Goal: Find specific page/section: Find specific page/section

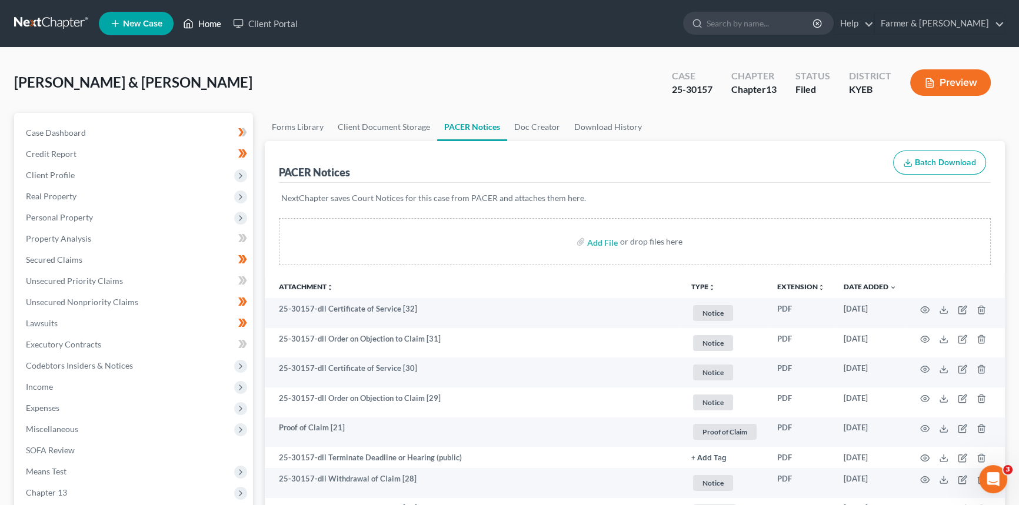
click at [211, 21] on link "Home" at bounding box center [202, 23] width 50 height 21
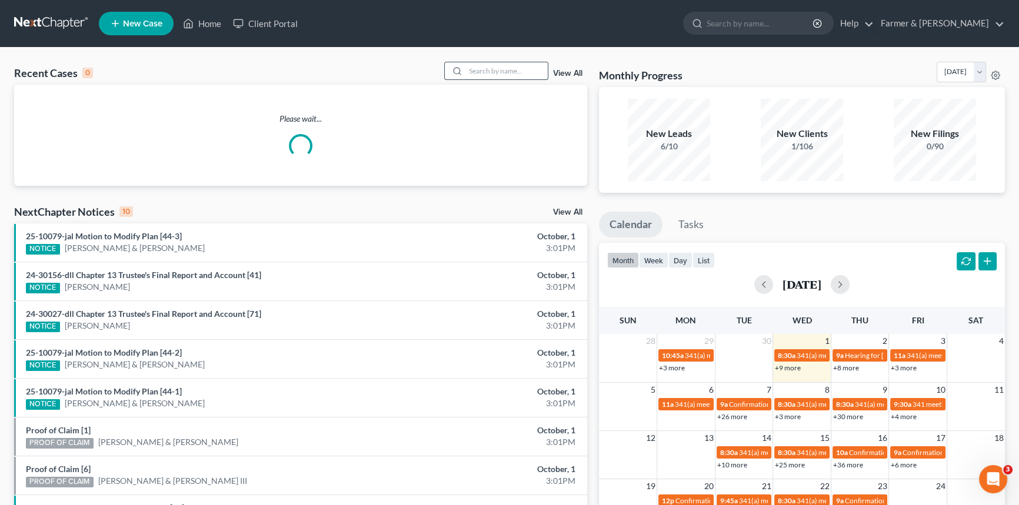
click at [494, 71] on input "search" at bounding box center [506, 70] width 82 height 17
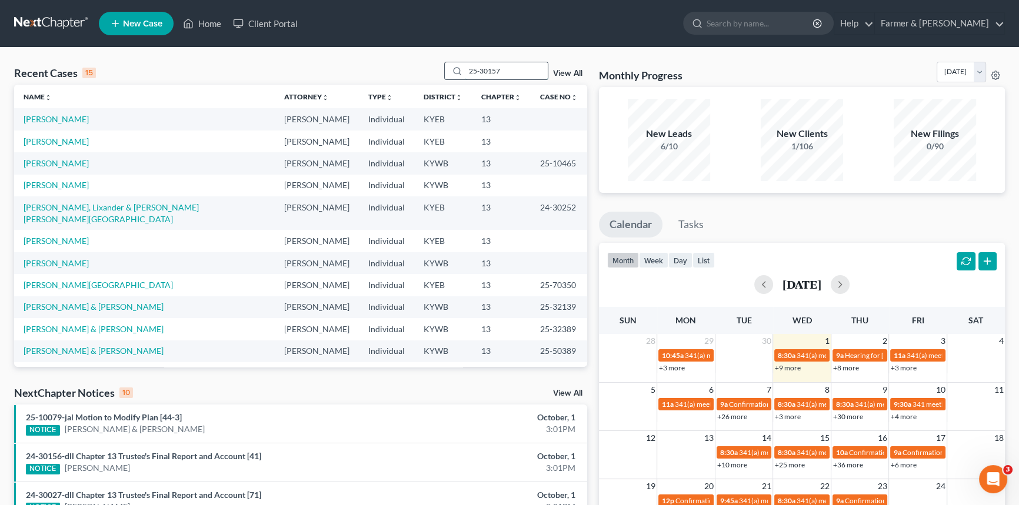
type input "25-30157"
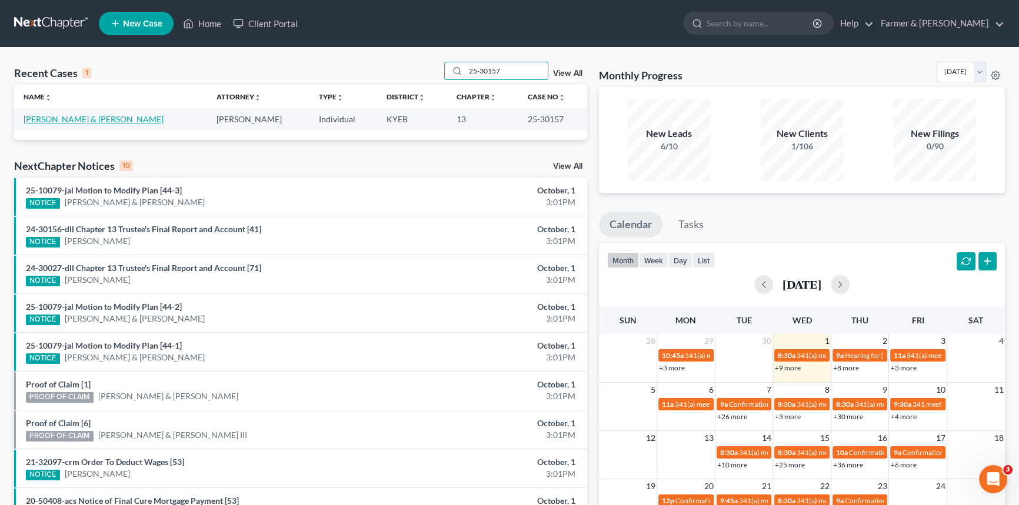
click at [69, 119] on link "[PERSON_NAME] & [PERSON_NAME]" at bounding box center [94, 119] width 140 height 10
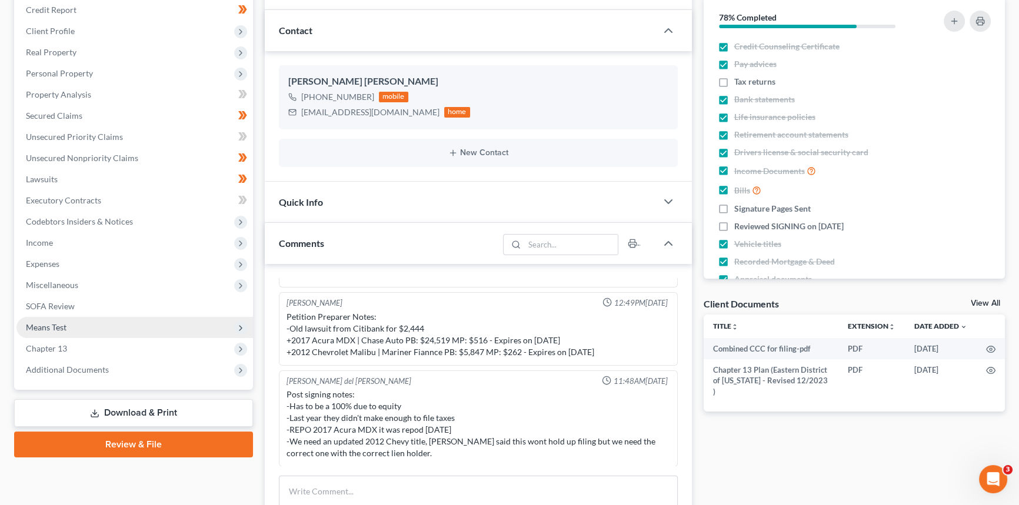
scroll to position [160, 0]
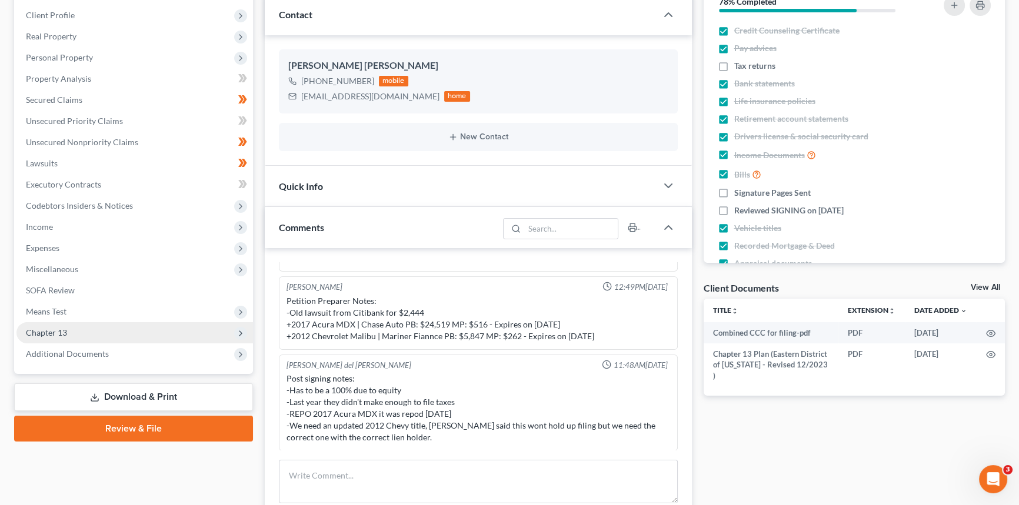
click at [68, 354] on span "Additional Documents" at bounding box center [67, 354] width 83 height 10
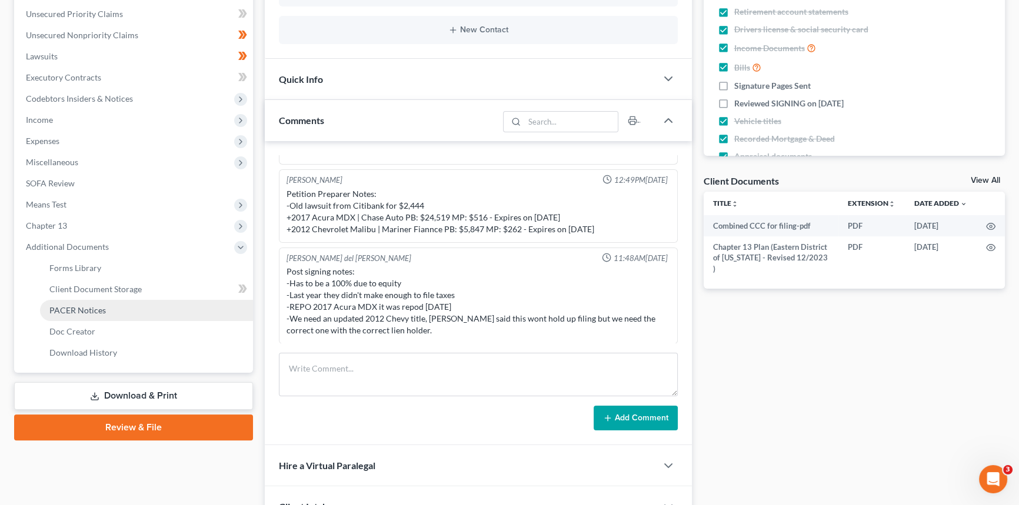
click at [94, 315] on link "PACER Notices" at bounding box center [146, 310] width 213 height 21
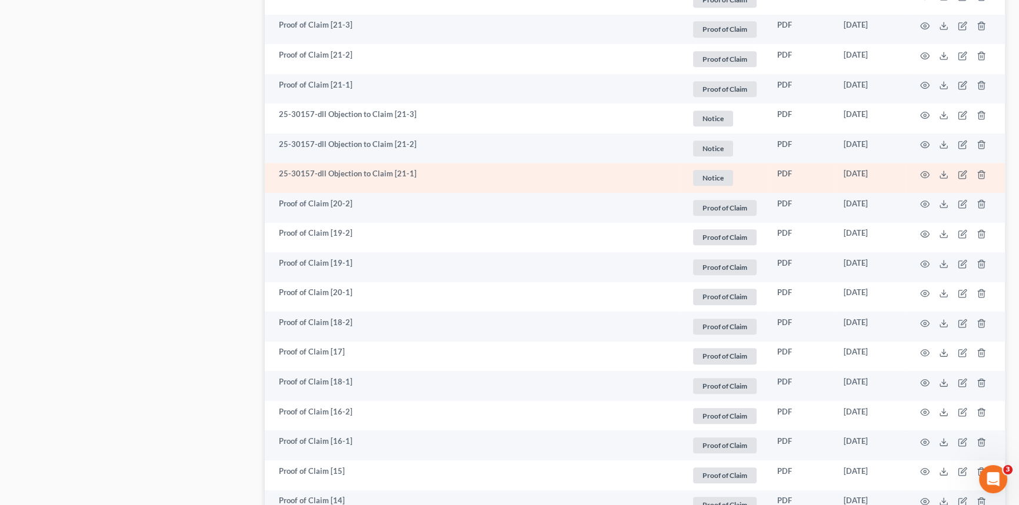
scroll to position [855, 0]
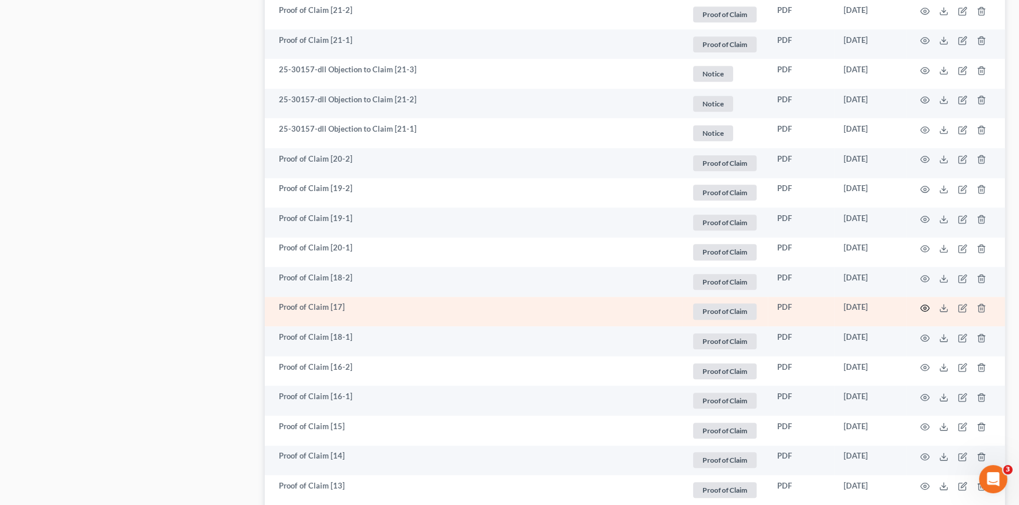
click at [923, 305] on icon "button" at bounding box center [925, 308] width 9 height 6
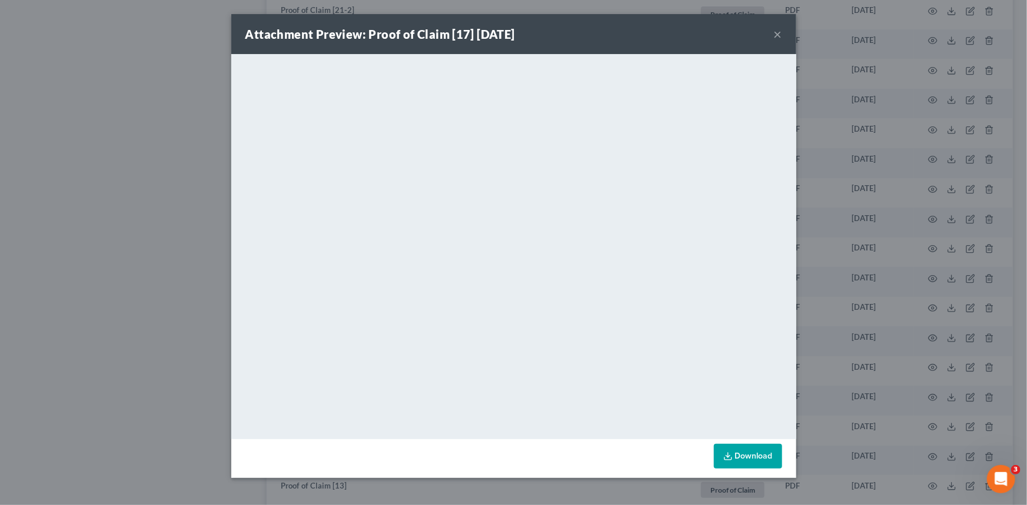
click at [778, 31] on button "×" at bounding box center [778, 34] width 8 height 14
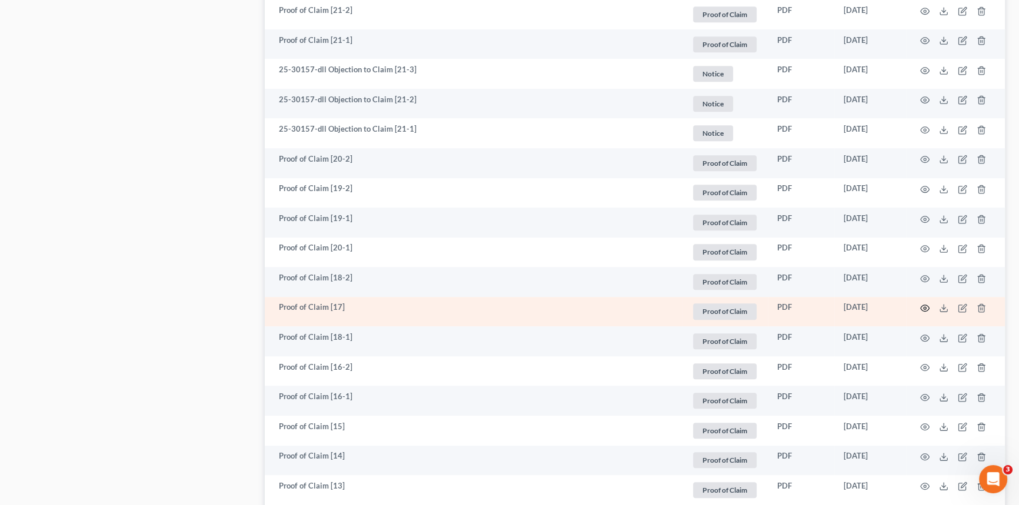
click at [928, 307] on icon "button" at bounding box center [925, 308] width 9 height 6
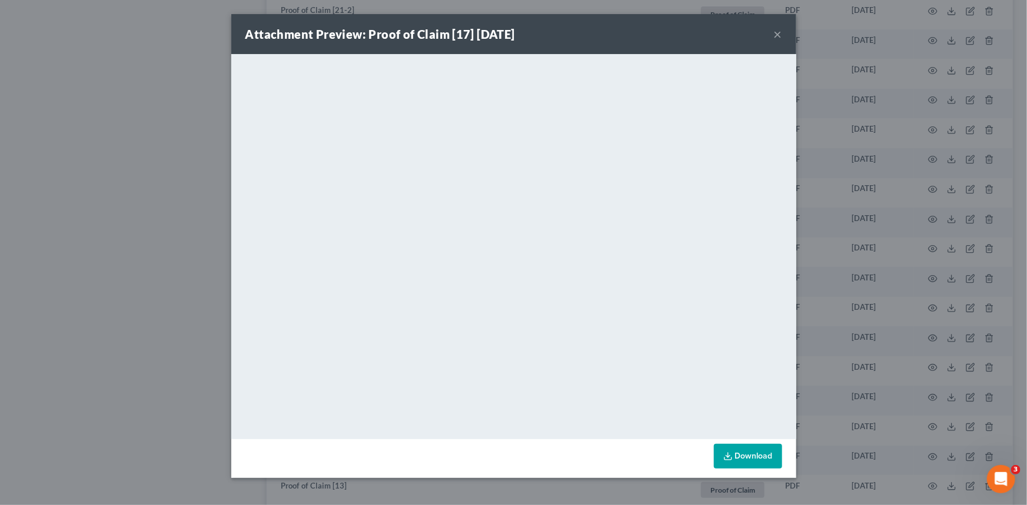
click at [780, 33] on button "×" at bounding box center [778, 34] width 8 height 14
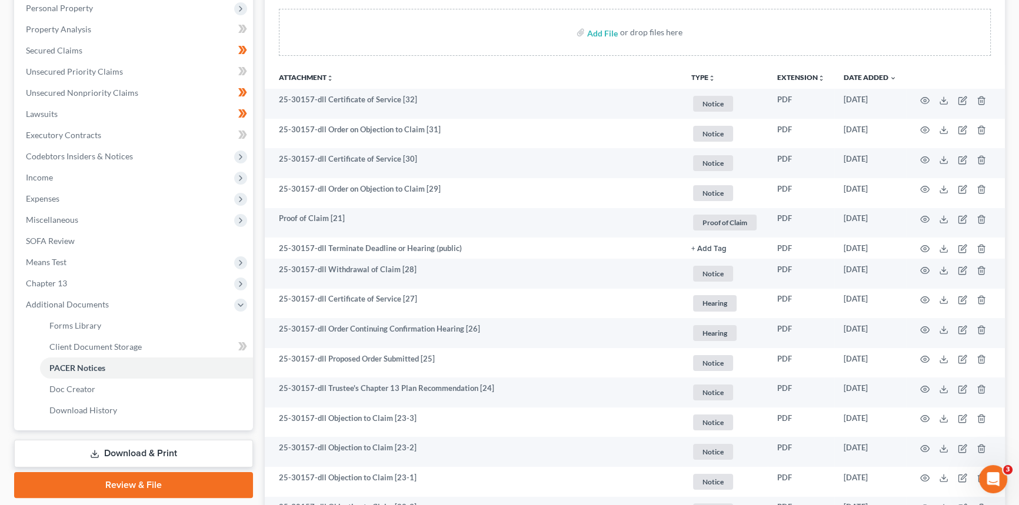
scroll to position [0, 0]
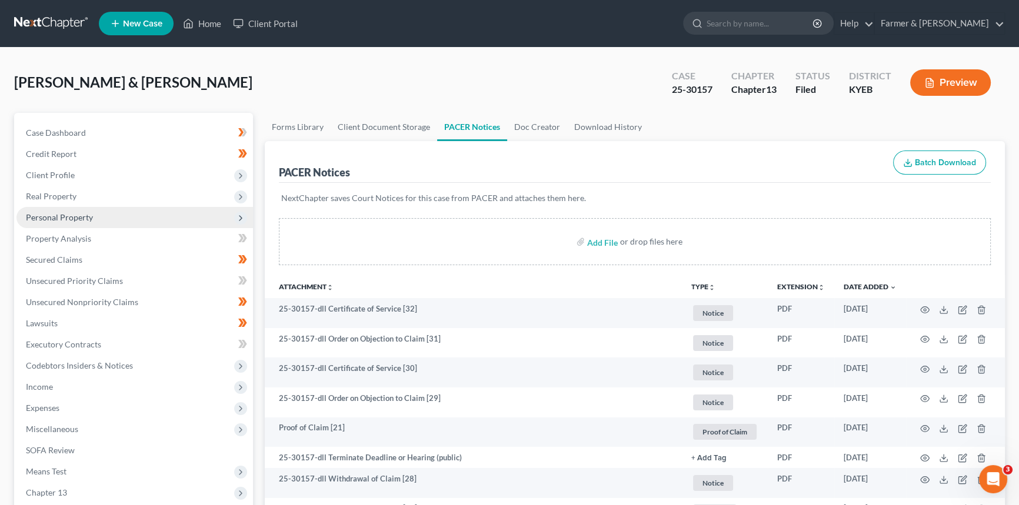
click at [91, 217] on span "Personal Property" at bounding box center [59, 217] width 67 height 10
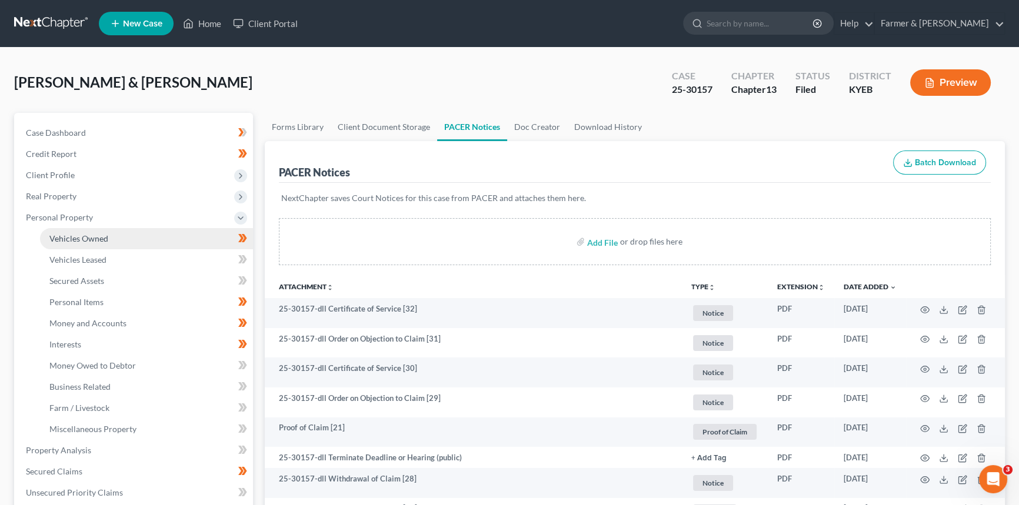
click at [98, 235] on span "Vehicles Owned" at bounding box center [78, 239] width 59 height 10
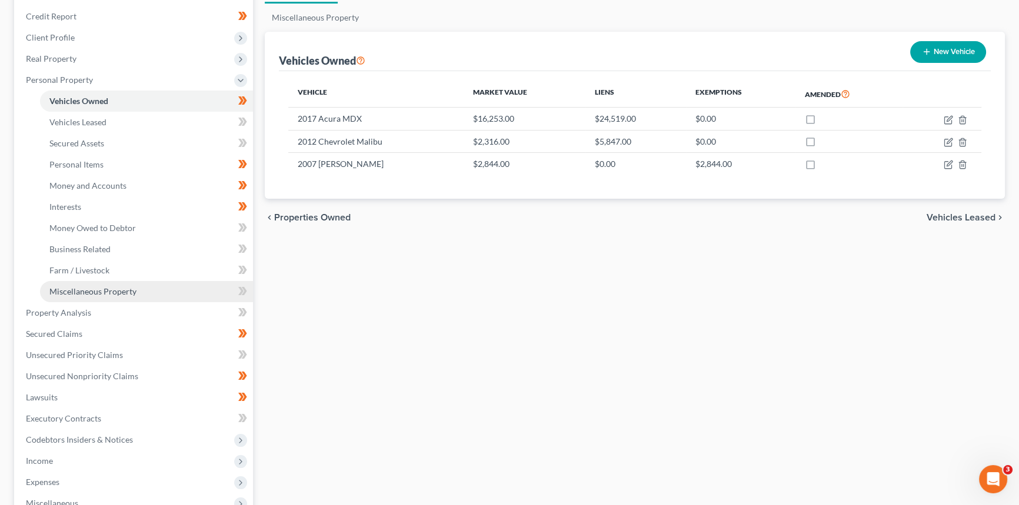
scroll to position [160, 0]
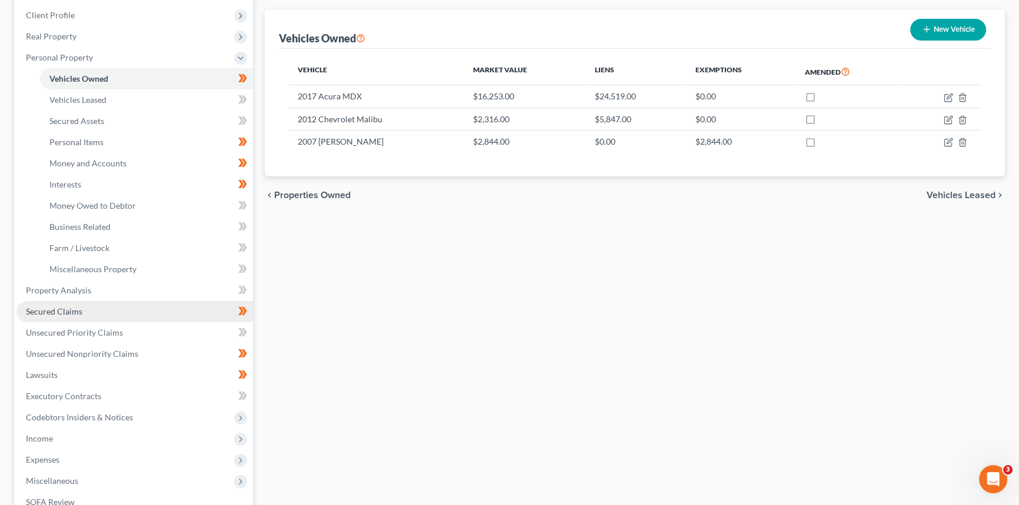
click at [95, 312] on link "Secured Claims" at bounding box center [134, 311] width 237 height 21
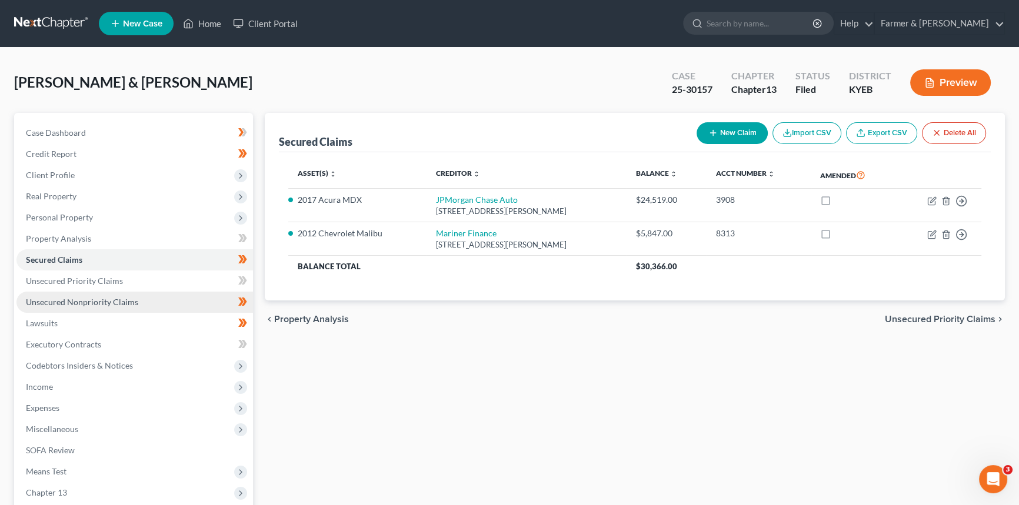
click at [105, 303] on span "Unsecured Nonpriority Claims" at bounding box center [82, 302] width 112 height 10
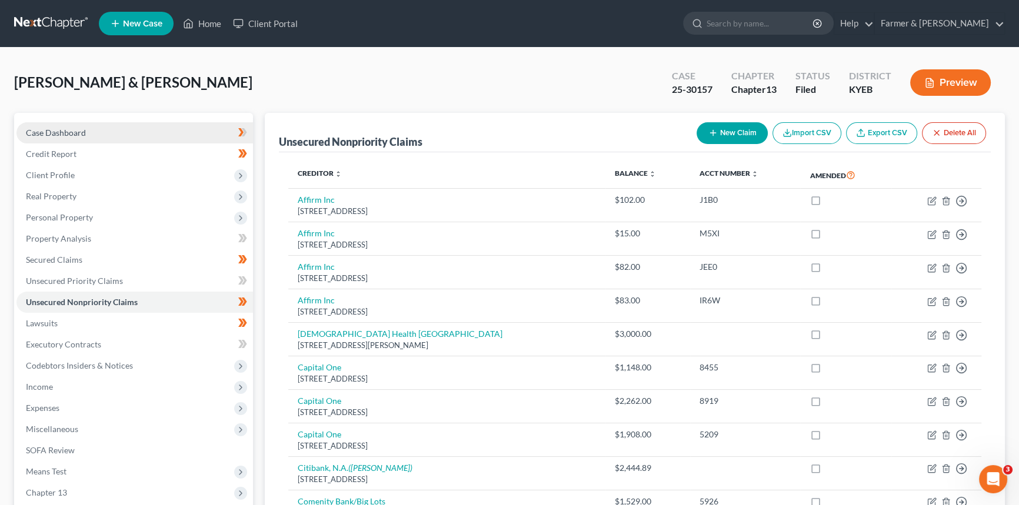
click at [59, 134] on span "Case Dashboard" at bounding box center [56, 133] width 60 height 10
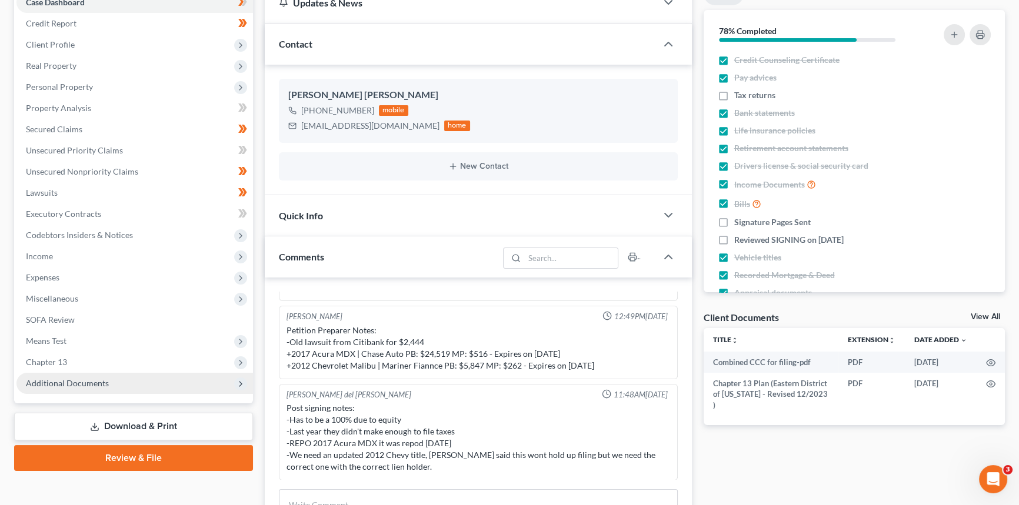
scroll to position [214, 0]
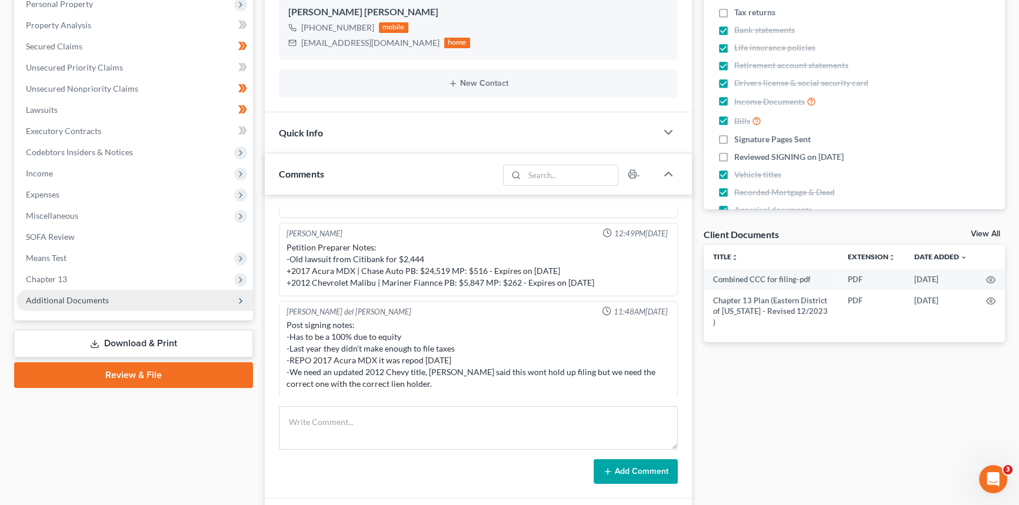
click at [61, 298] on span "Additional Documents" at bounding box center [67, 300] width 83 height 10
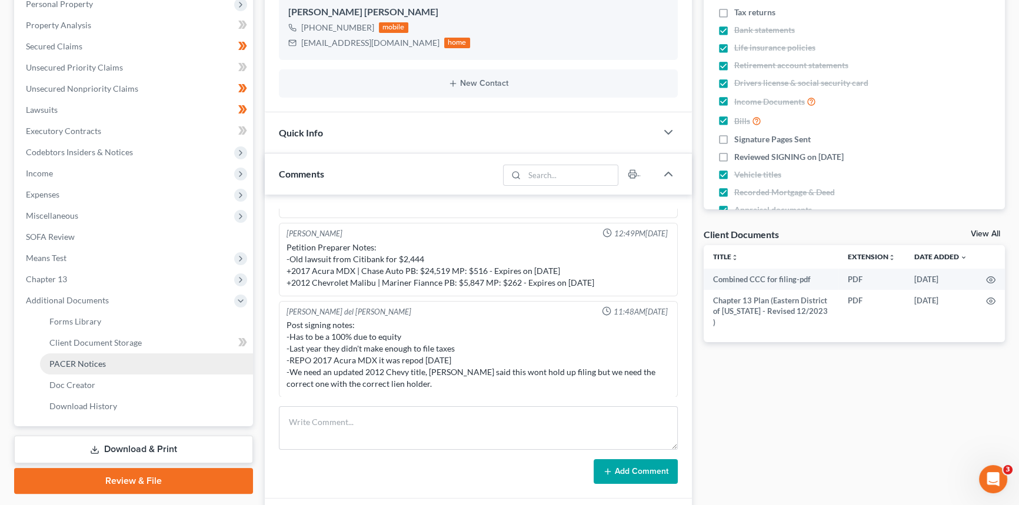
click at [77, 360] on span "PACER Notices" at bounding box center [77, 364] width 56 height 10
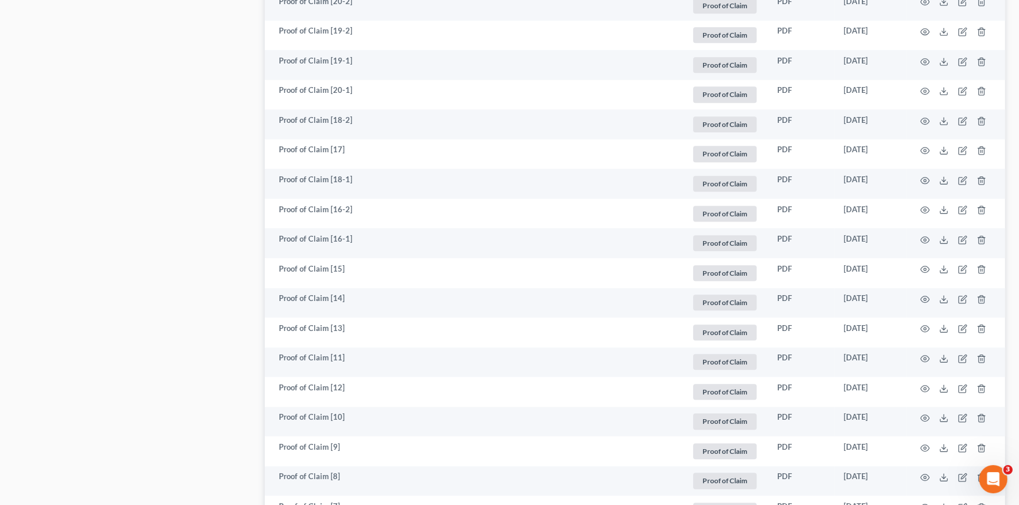
scroll to position [1016, 0]
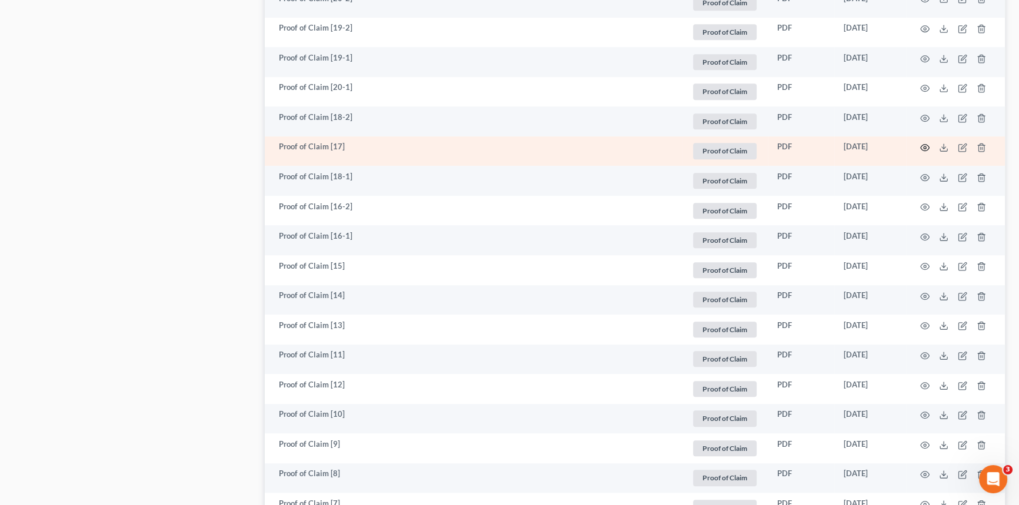
click at [926, 145] on icon "button" at bounding box center [924, 147] width 9 height 9
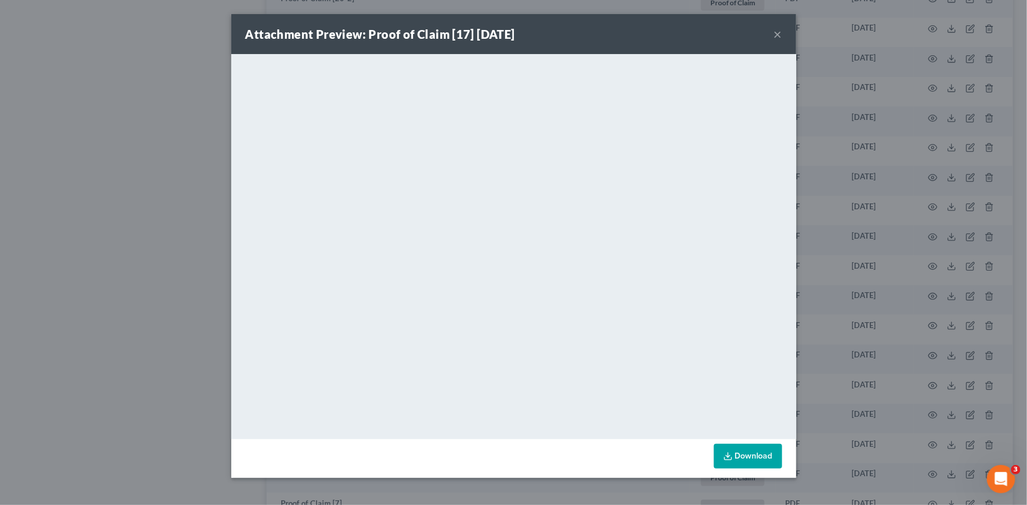
click at [777, 34] on button "×" at bounding box center [778, 34] width 8 height 14
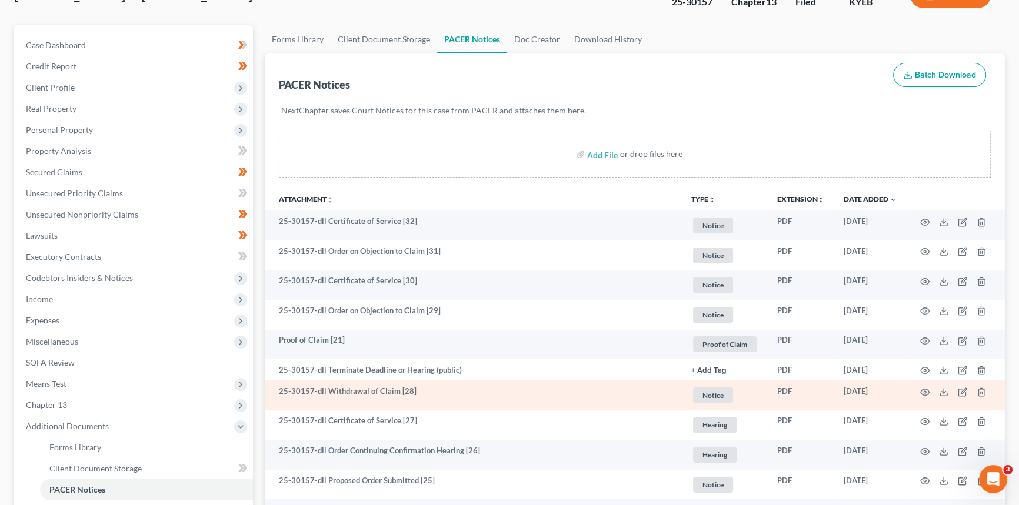
scroll to position [214, 0]
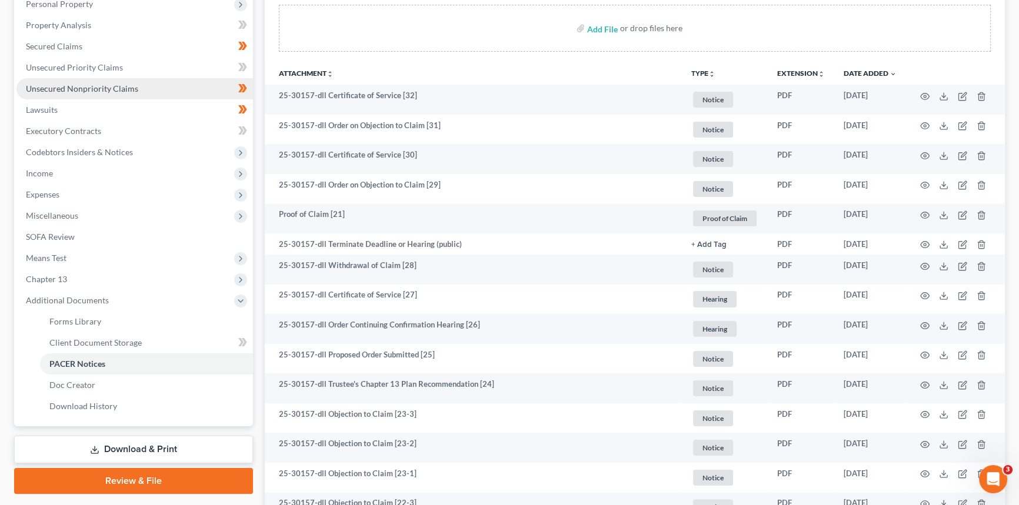
click at [85, 91] on span "Unsecured Nonpriority Claims" at bounding box center [82, 89] width 112 height 10
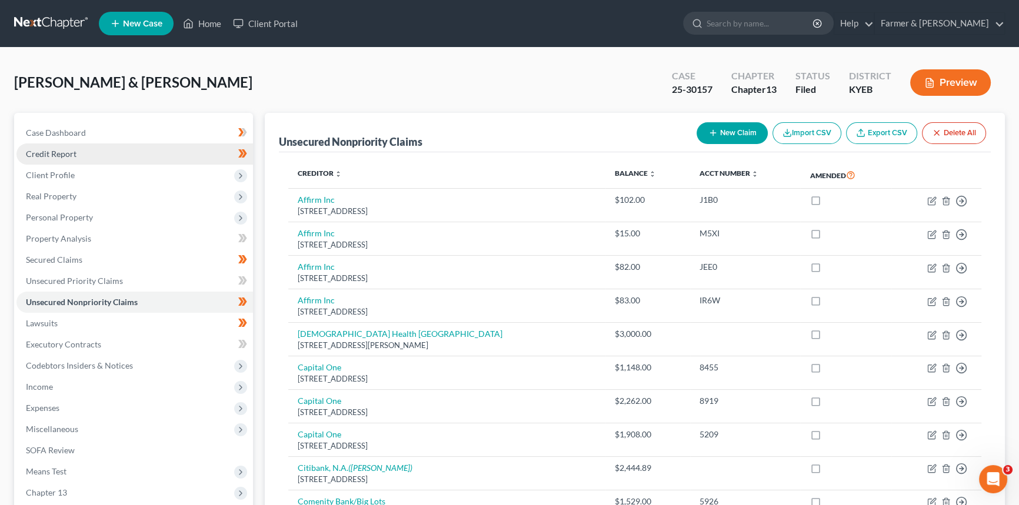
click at [50, 158] on span "Credit Report" at bounding box center [51, 154] width 51 height 10
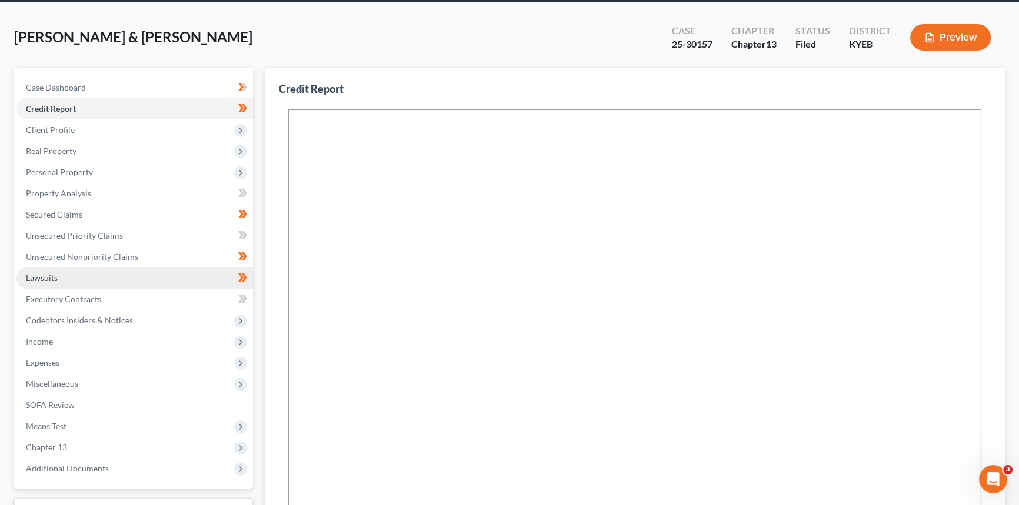
scroll to position [106, 0]
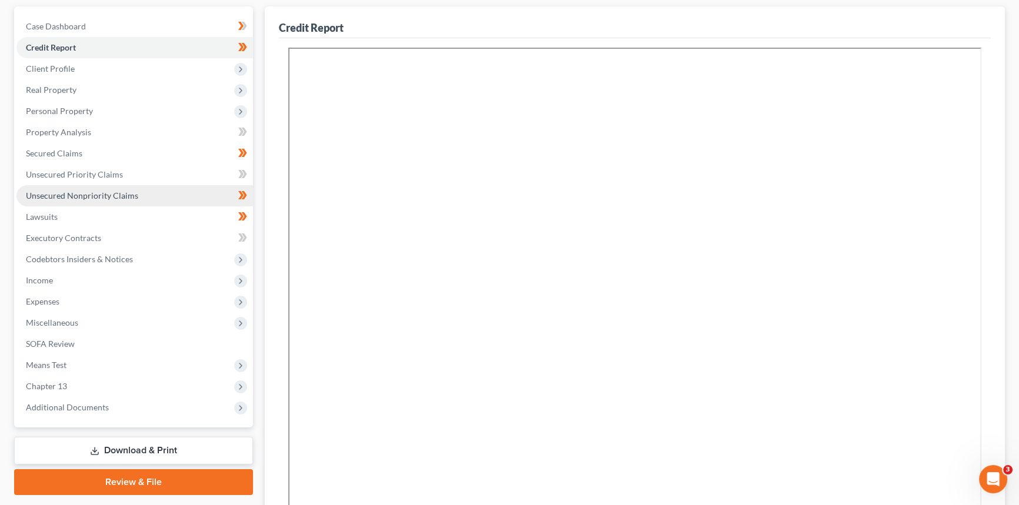
click at [47, 191] on span "Unsecured Nonpriority Claims" at bounding box center [82, 196] width 112 height 10
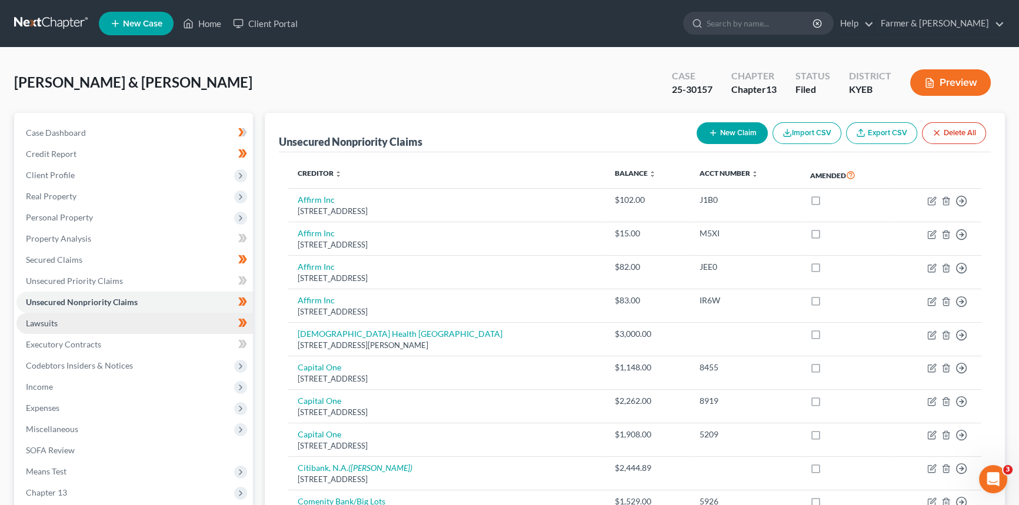
click at [103, 324] on link "Lawsuits" at bounding box center [134, 323] width 237 height 21
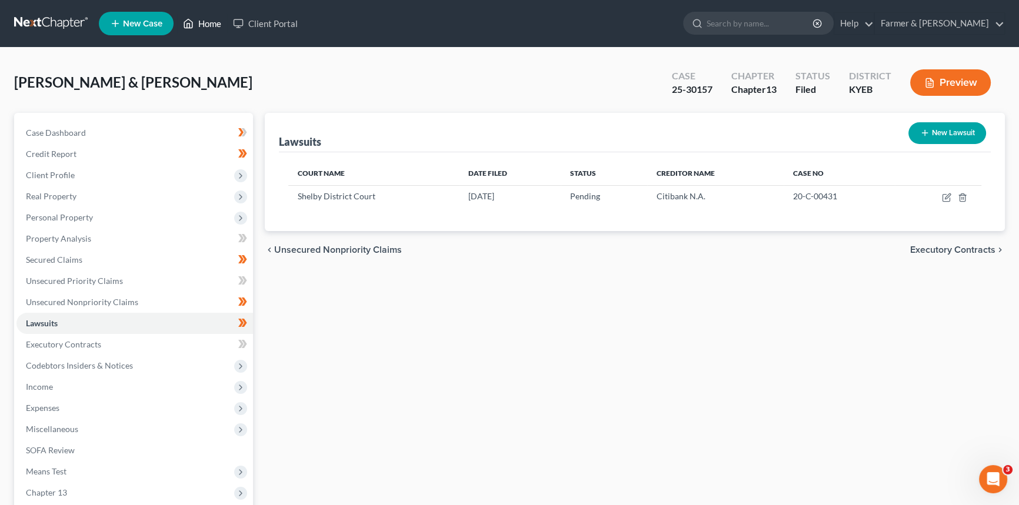
drag, startPoint x: 195, startPoint y: 24, endPoint x: 361, endPoint y: 62, distance: 169.8
click at [195, 24] on link "Home" at bounding box center [202, 23] width 50 height 21
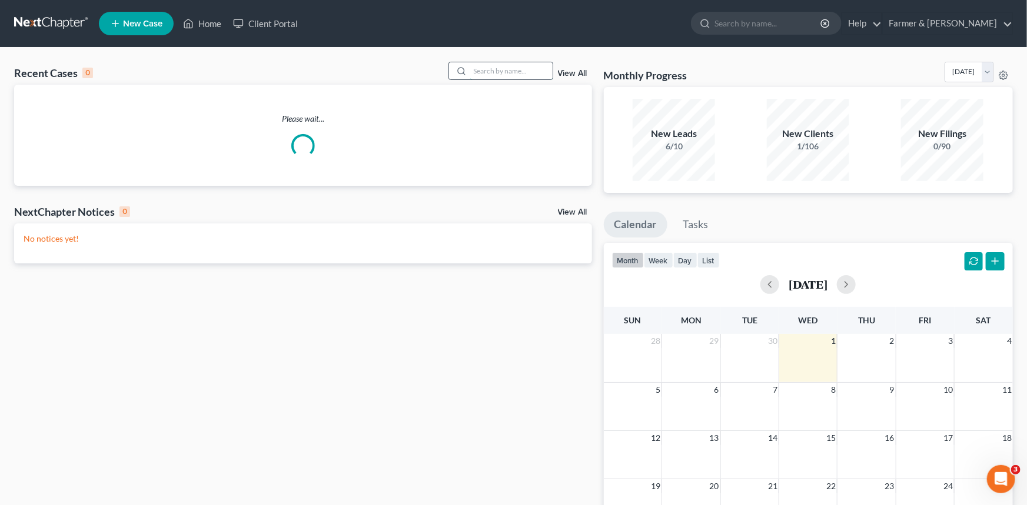
click at [534, 70] on input "search" at bounding box center [511, 70] width 82 height 17
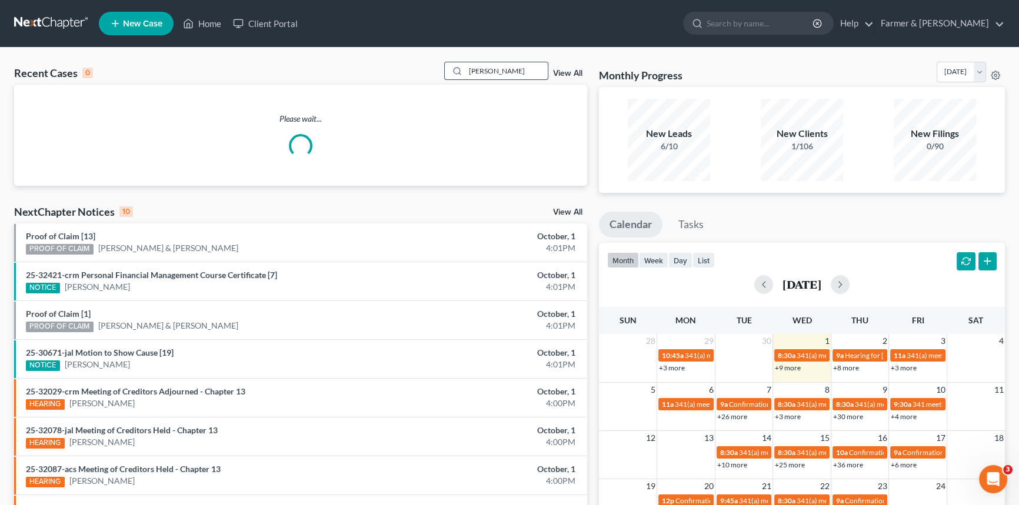
type input "[PERSON_NAME]"
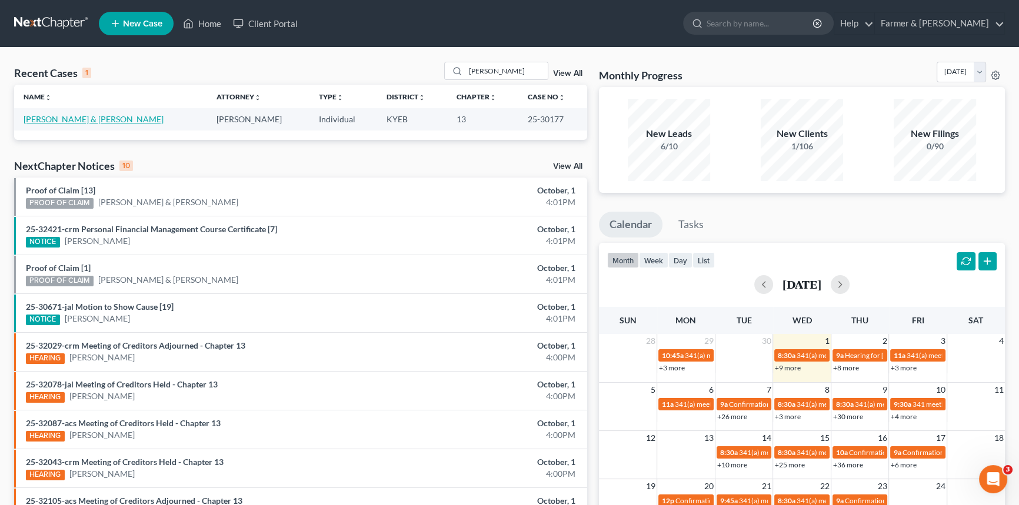
click at [68, 116] on link "[PERSON_NAME] & [PERSON_NAME]" at bounding box center [94, 119] width 140 height 10
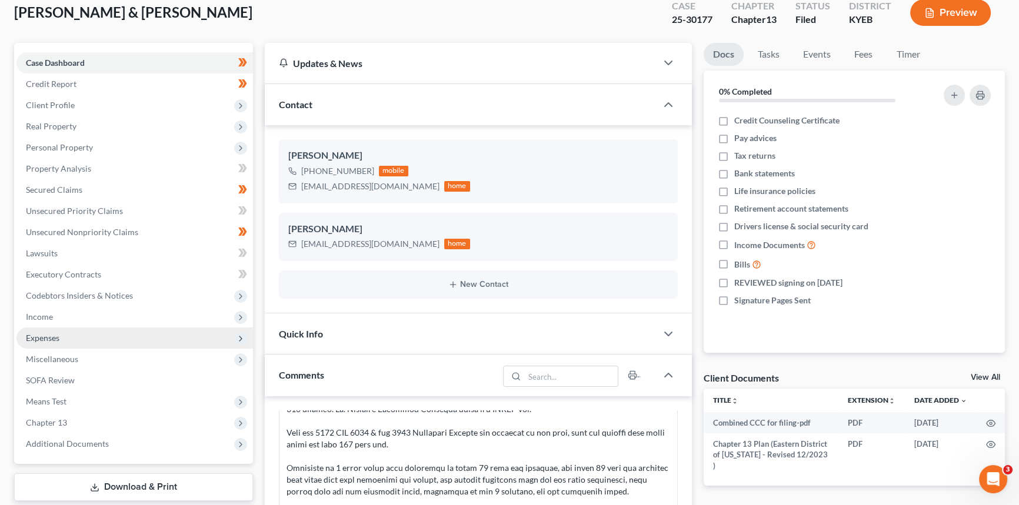
scroll to position [106, 0]
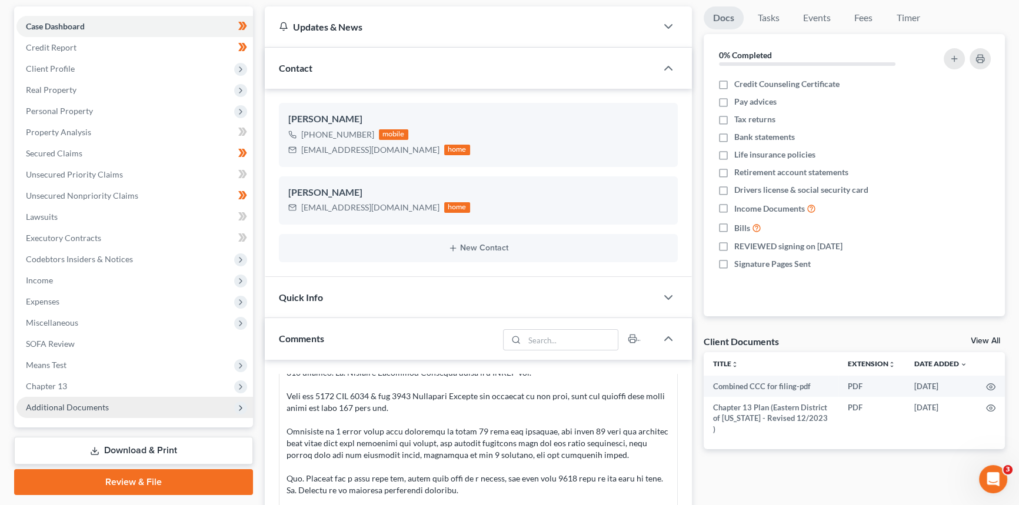
click at [81, 416] on span "Additional Documents" at bounding box center [134, 407] width 237 height 21
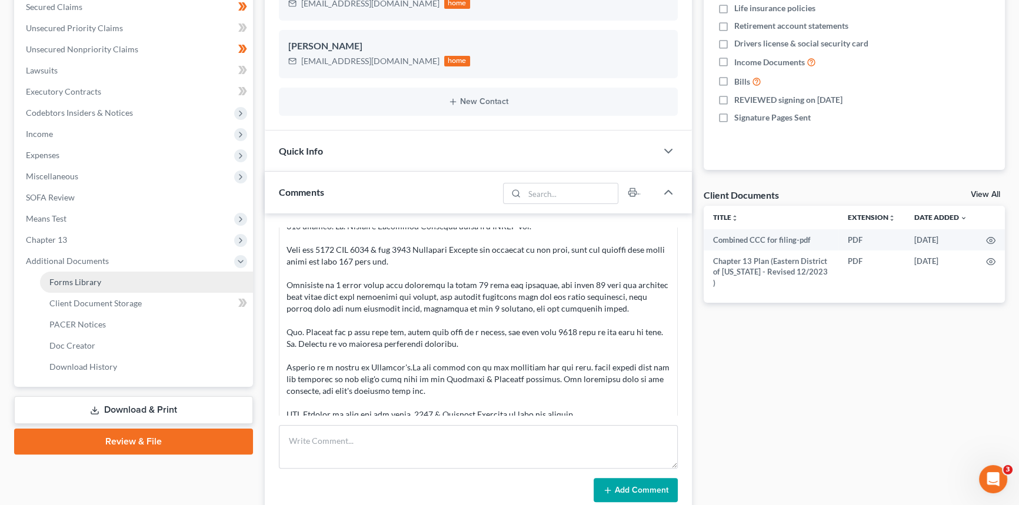
scroll to position [267, 0]
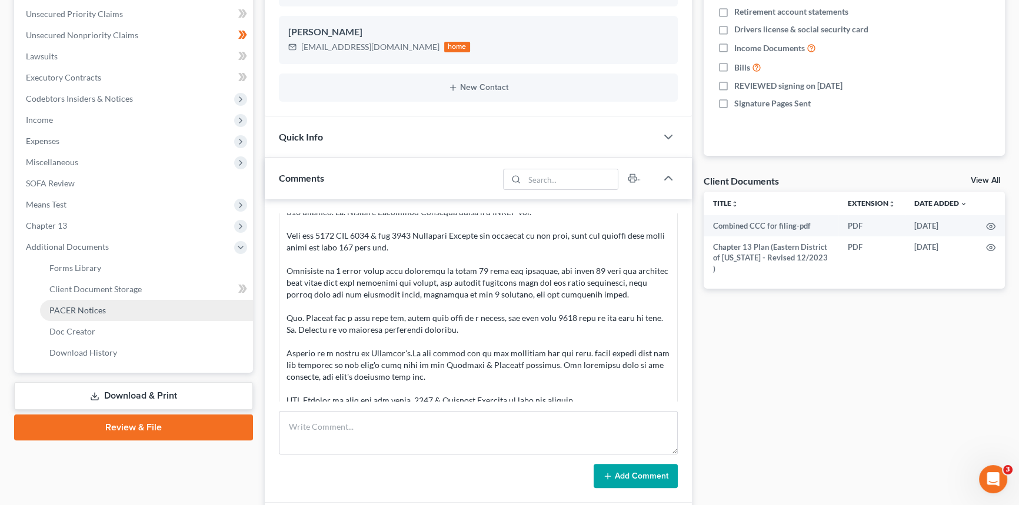
drag, startPoint x: 89, startPoint y: 307, endPoint x: 175, endPoint y: 250, distance: 103.1
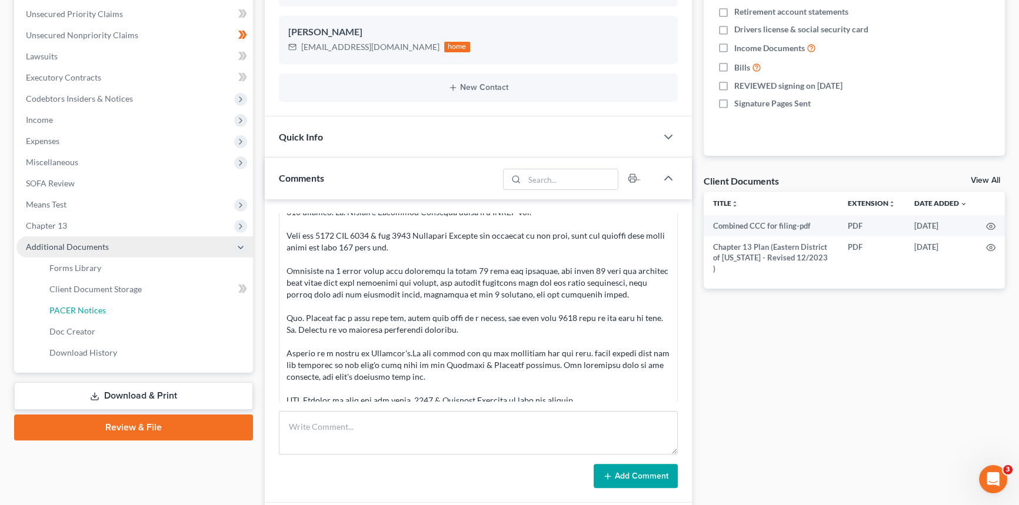
click at [89, 306] on span "PACER Notices" at bounding box center [77, 310] width 56 height 10
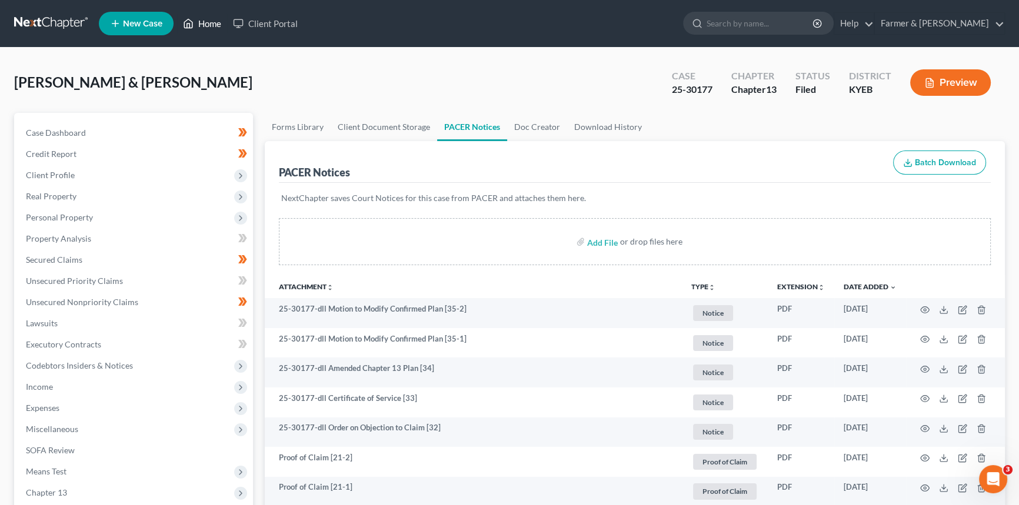
click at [207, 24] on link "Home" at bounding box center [202, 23] width 50 height 21
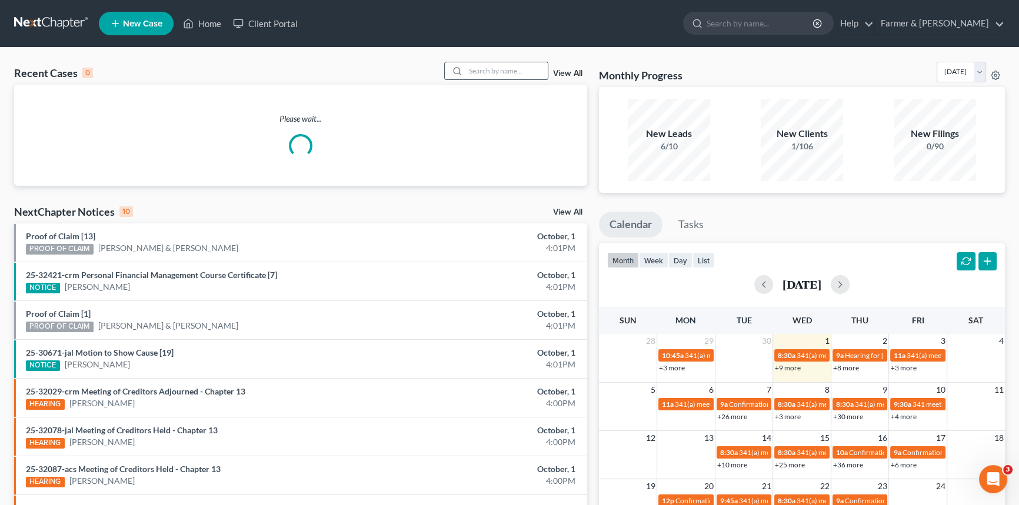
click at [499, 68] on input "search" at bounding box center [506, 70] width 82 height 17
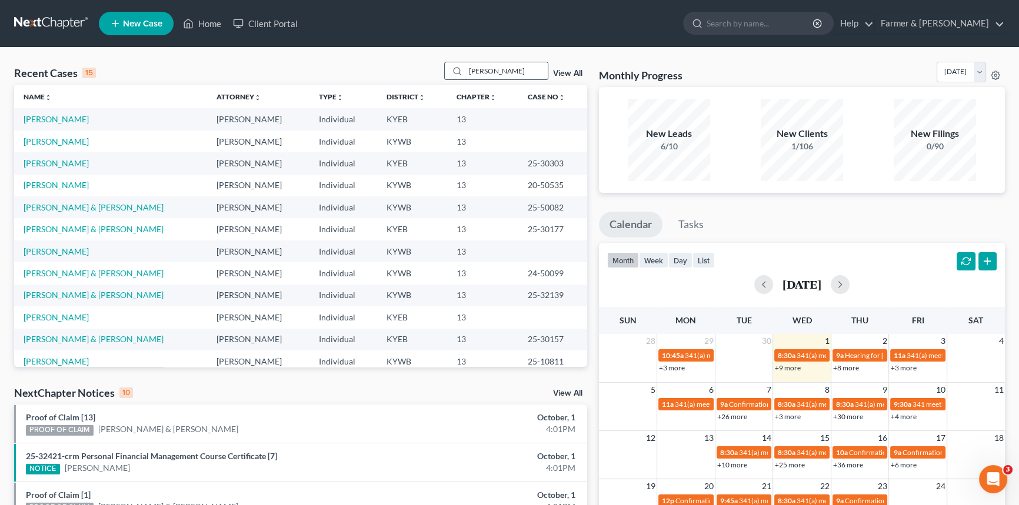
type input "[PERSON_NAME]"
